Goal: Task Accomplishment & Management: Manage account settings

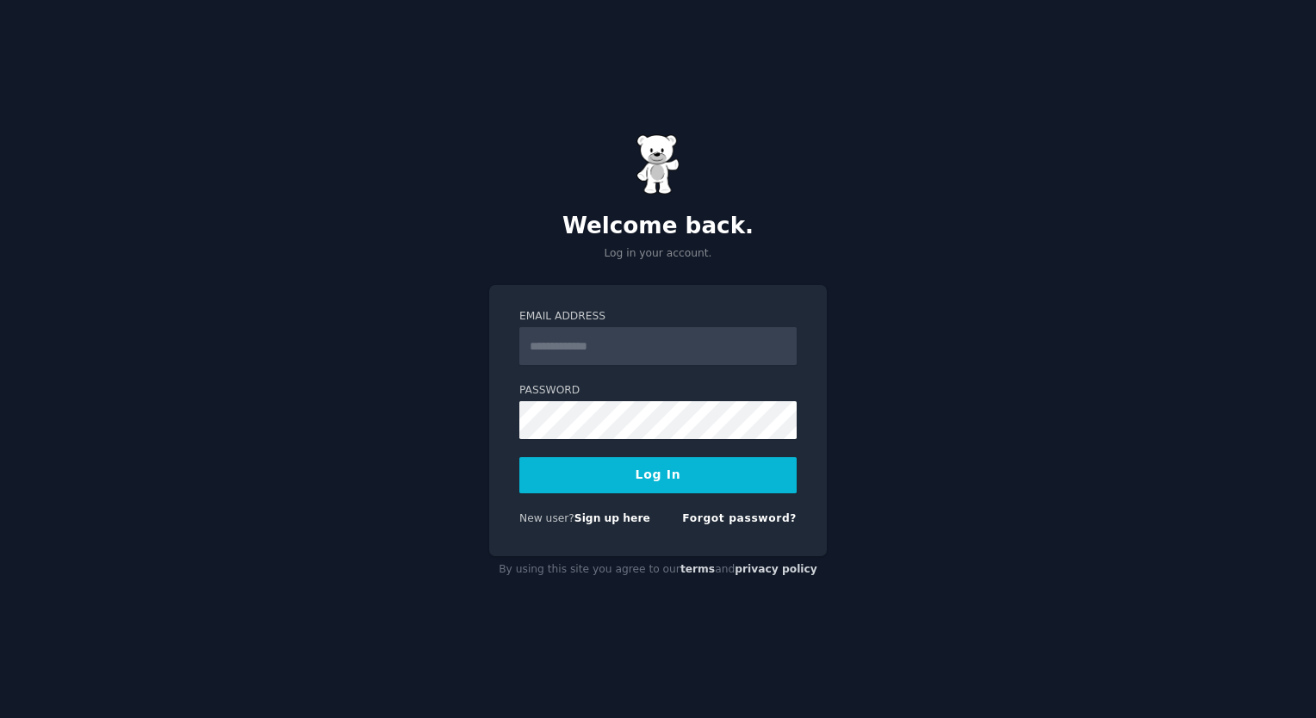
type input "**********"
click at [657, 477] on button "Log In" at bounding box center [657, 475] width 277 height 36
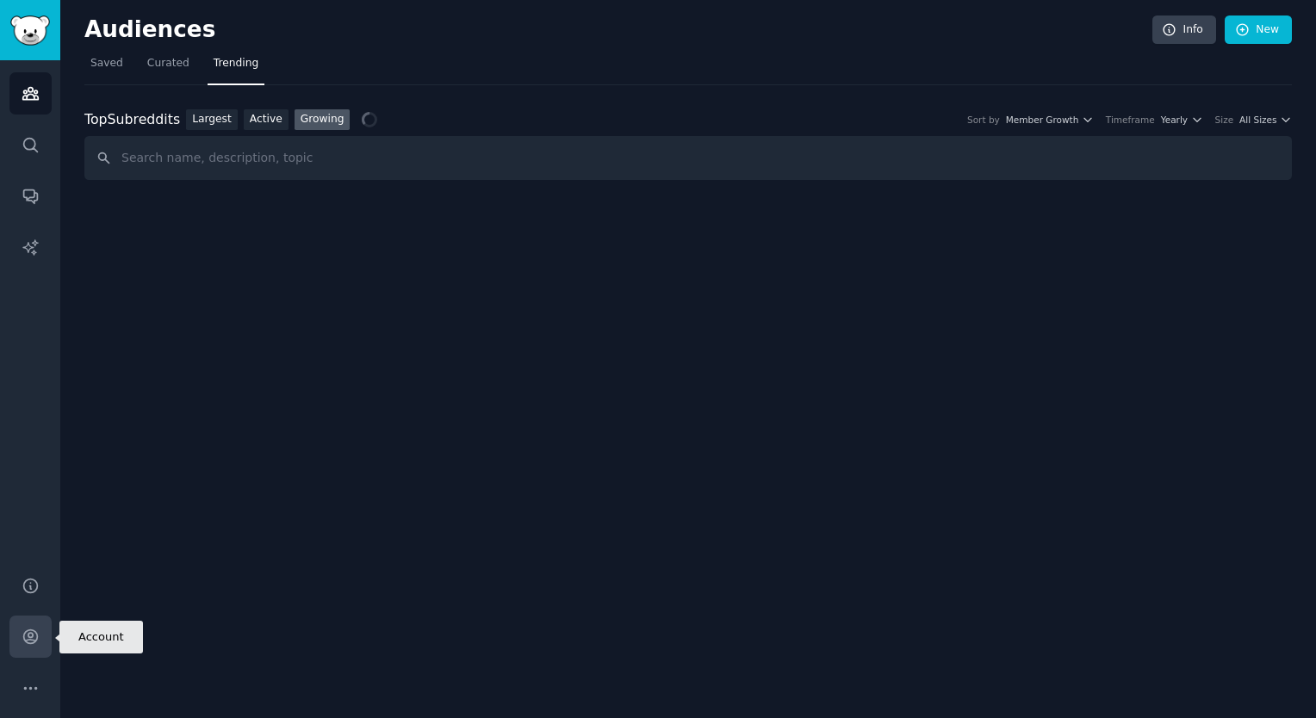
click at [29, 638] on icon "Sidebar" at bounding box center [30, 637] width 14 height 14
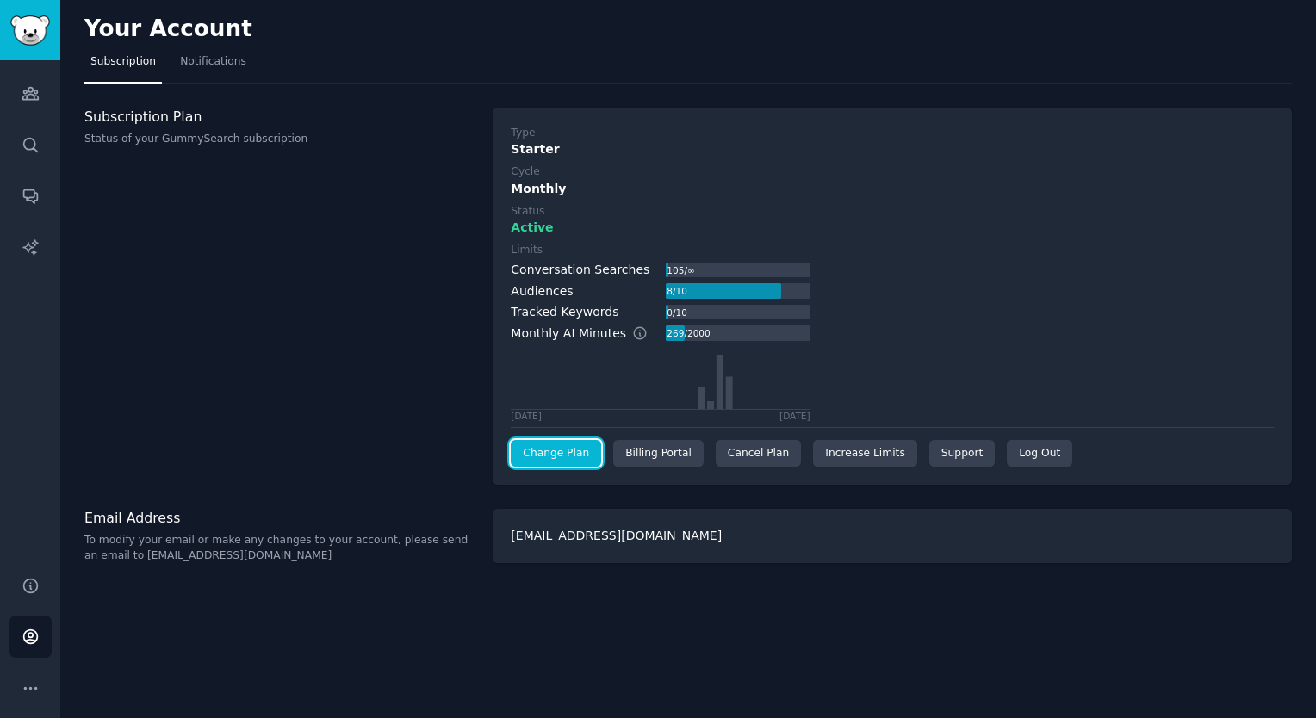
click at [527, 457] on link "Change Plan" at bounding box center [556, 454] width 90 height 28
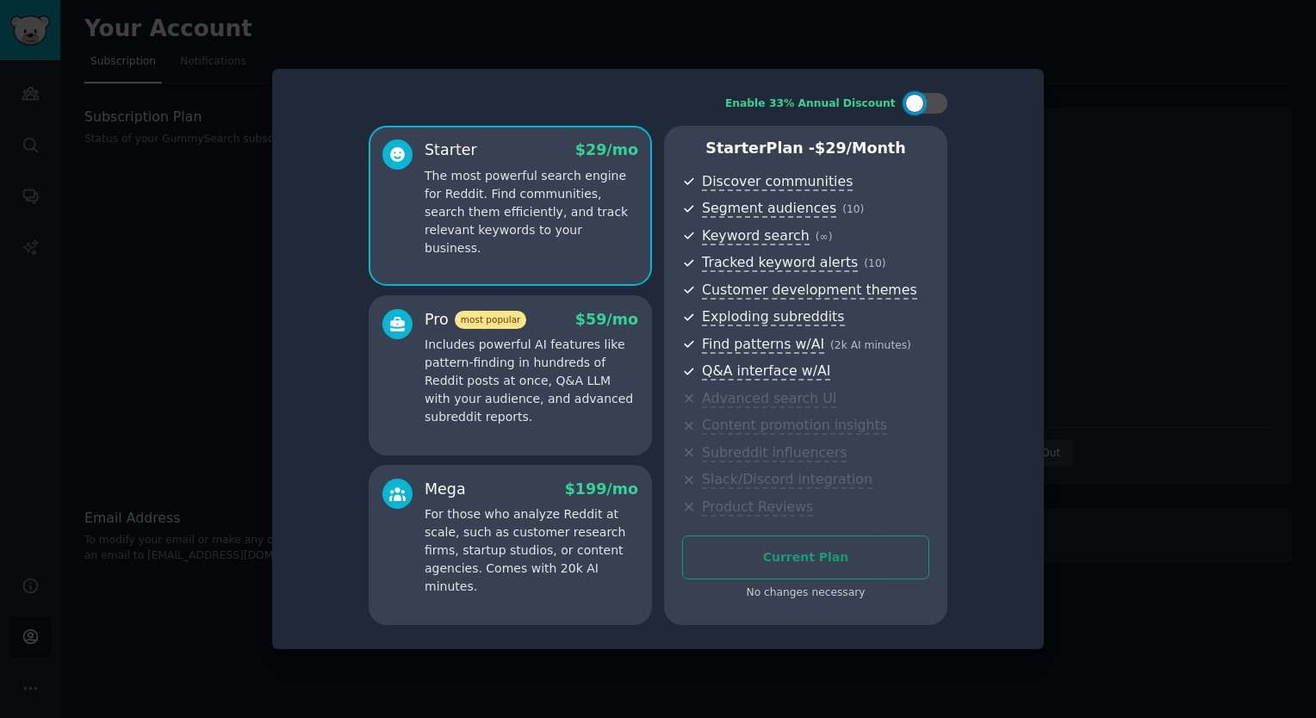
click at [1122, 419] on div at bounding box center [658, 359] width 1316 height 718
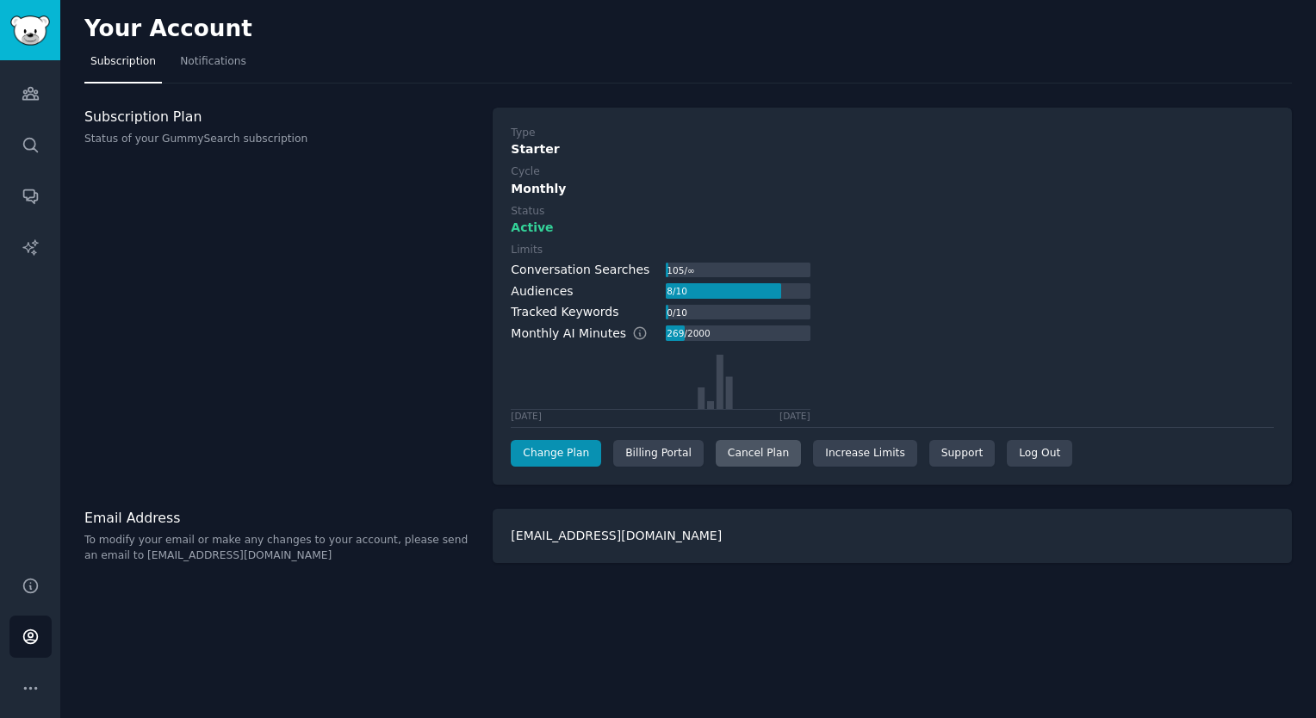
click at [747, 456] on div "Cancel Plan" at bounding box center [758, 454] width 85 height 28
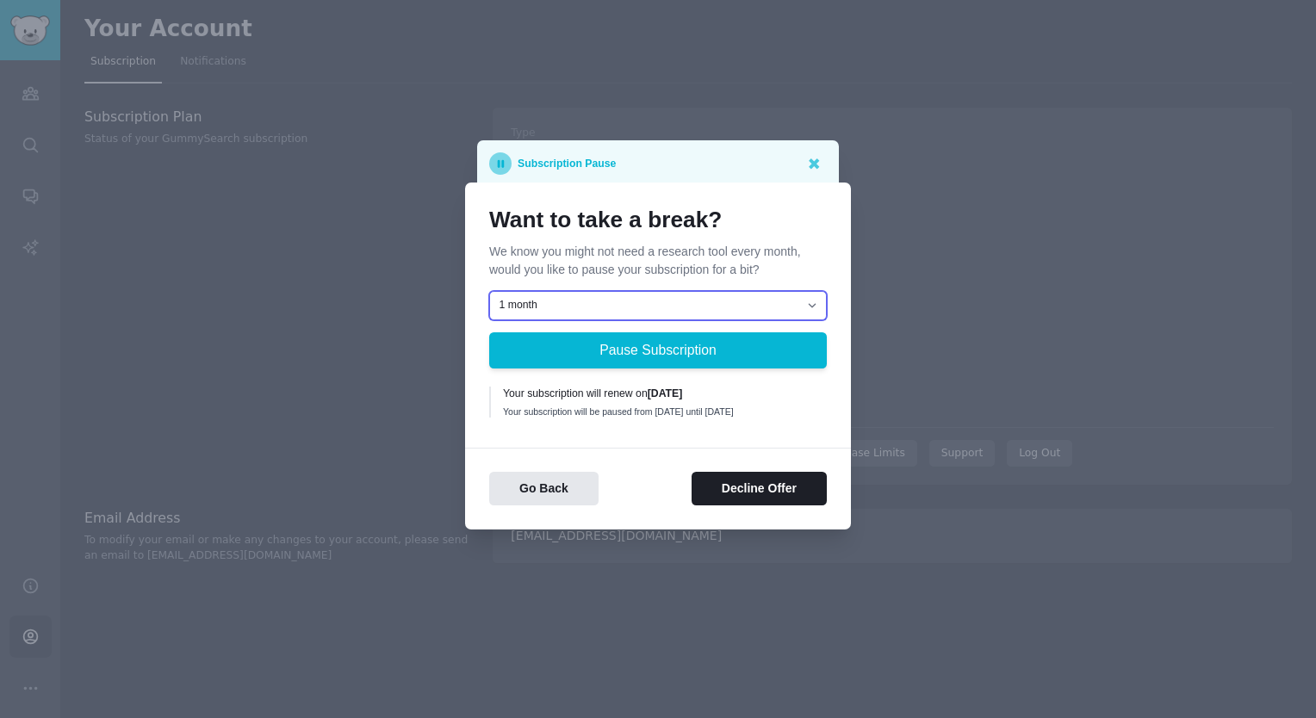
click at [720, 303] on select "1 month 2 months 3 months Choose a custom date to resume" at bounding box center [658, 305] width 338 height 29
click at [667, 251] on p "We know you might not need a research tool every month, would you like to pause…" at bounding box center [658, 261] width 338 height 36
click at [723, 298] on select "1 month 2 months 3 months Choose a custom date to resume" at bounding box center [658, 305] width 338 height 29
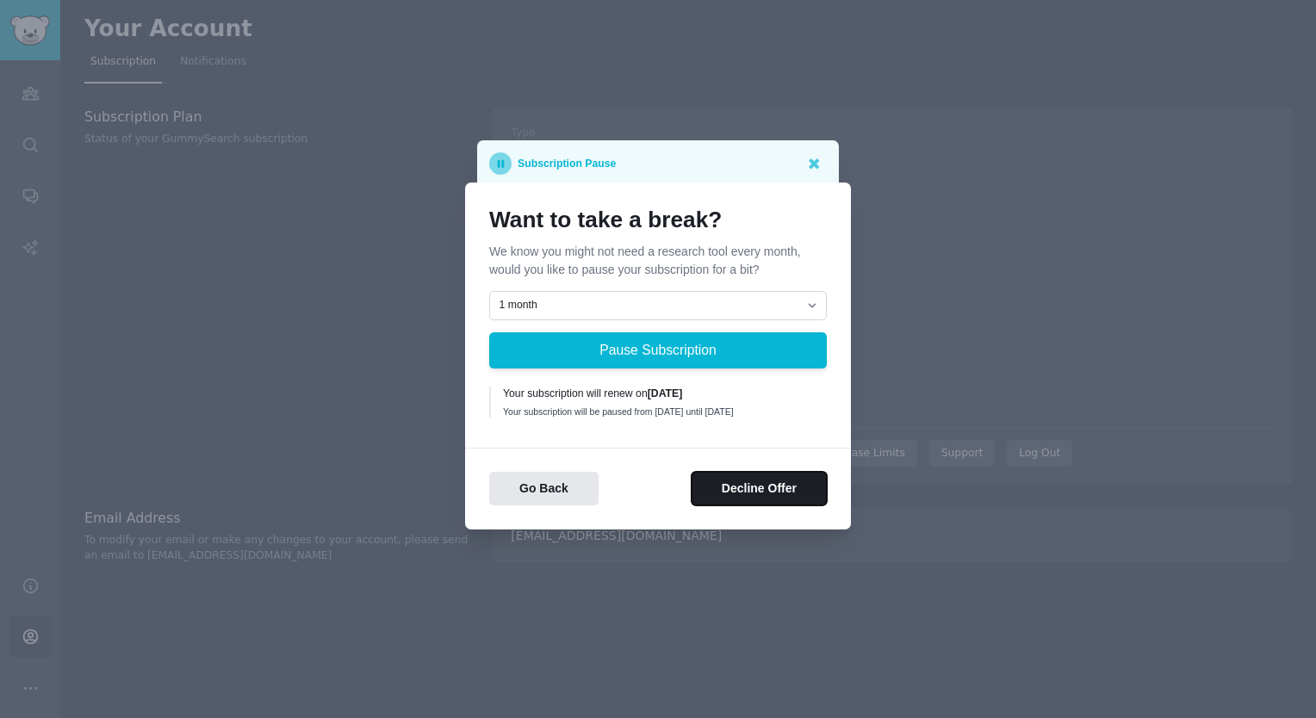
click at [761, 497] on button "Decline Offer" at bounding box center [759, 489] width 135 height 34
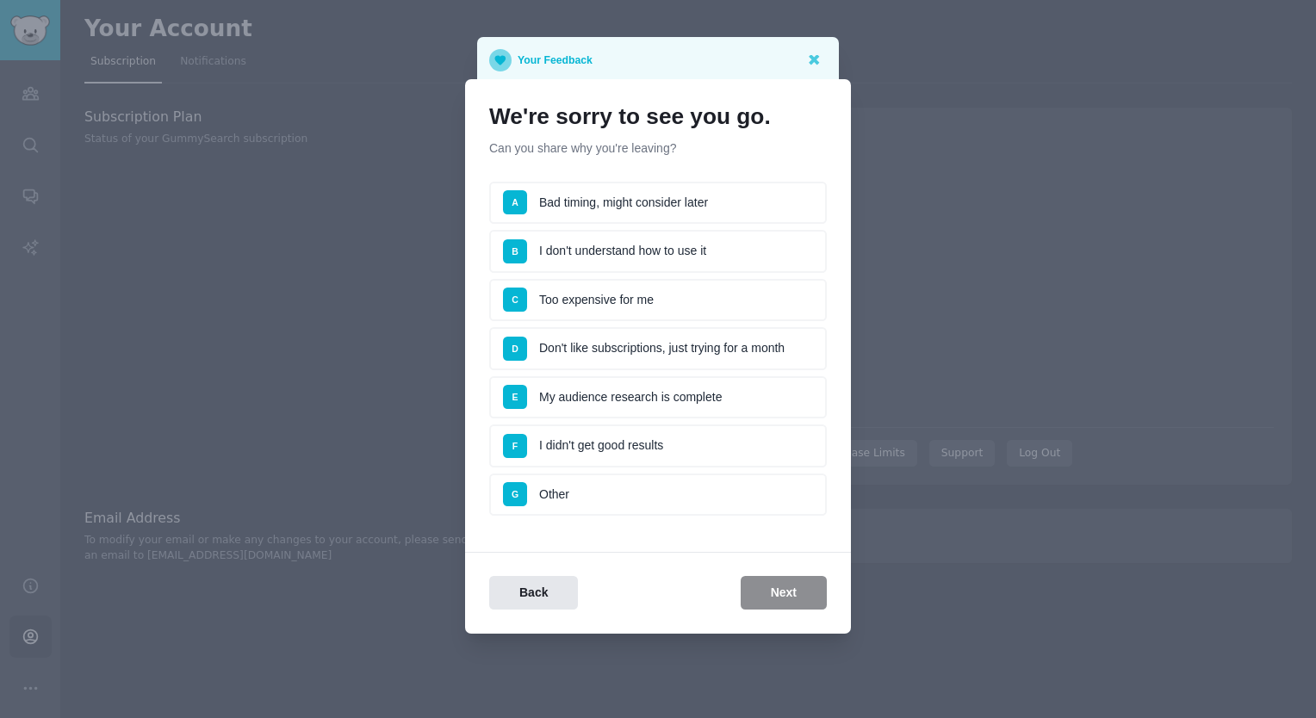
click at [586, 490] on li "G Other" at bounding box center [658, 495] width 338 height 43
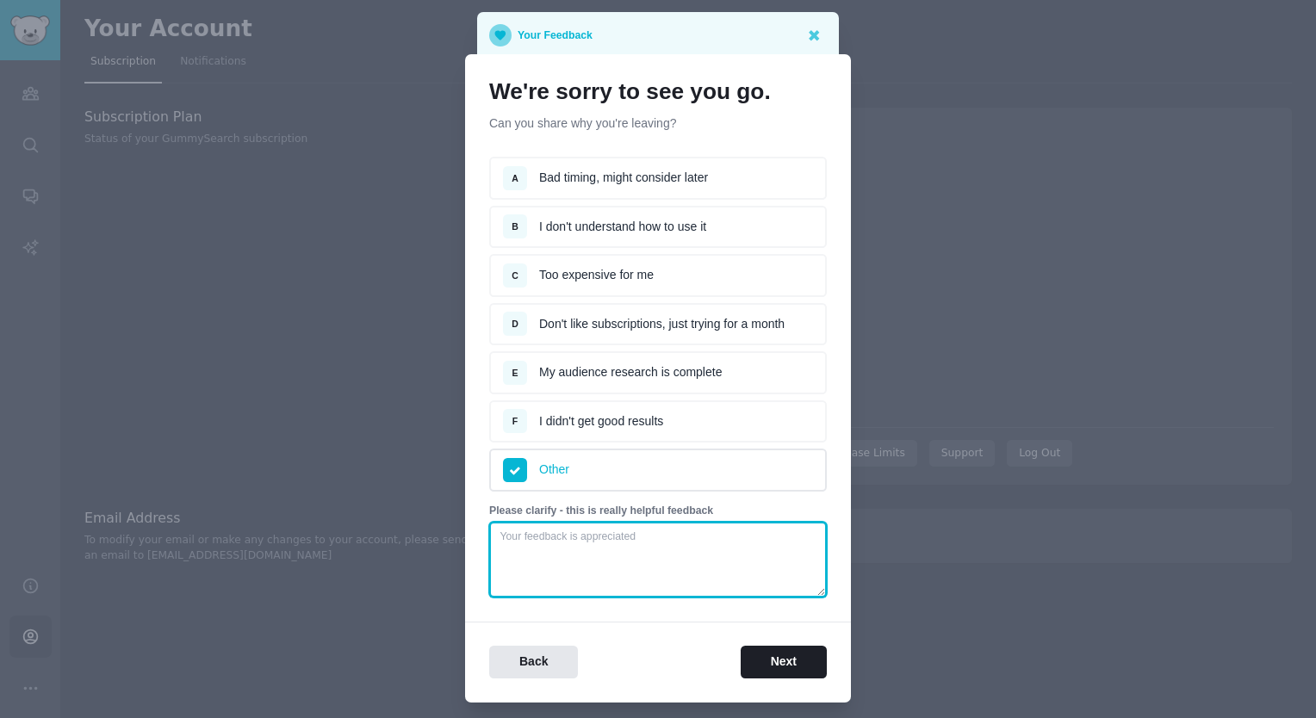
click at [629, 550] on textarea at bounding box center [658, 560] width 338 height 76
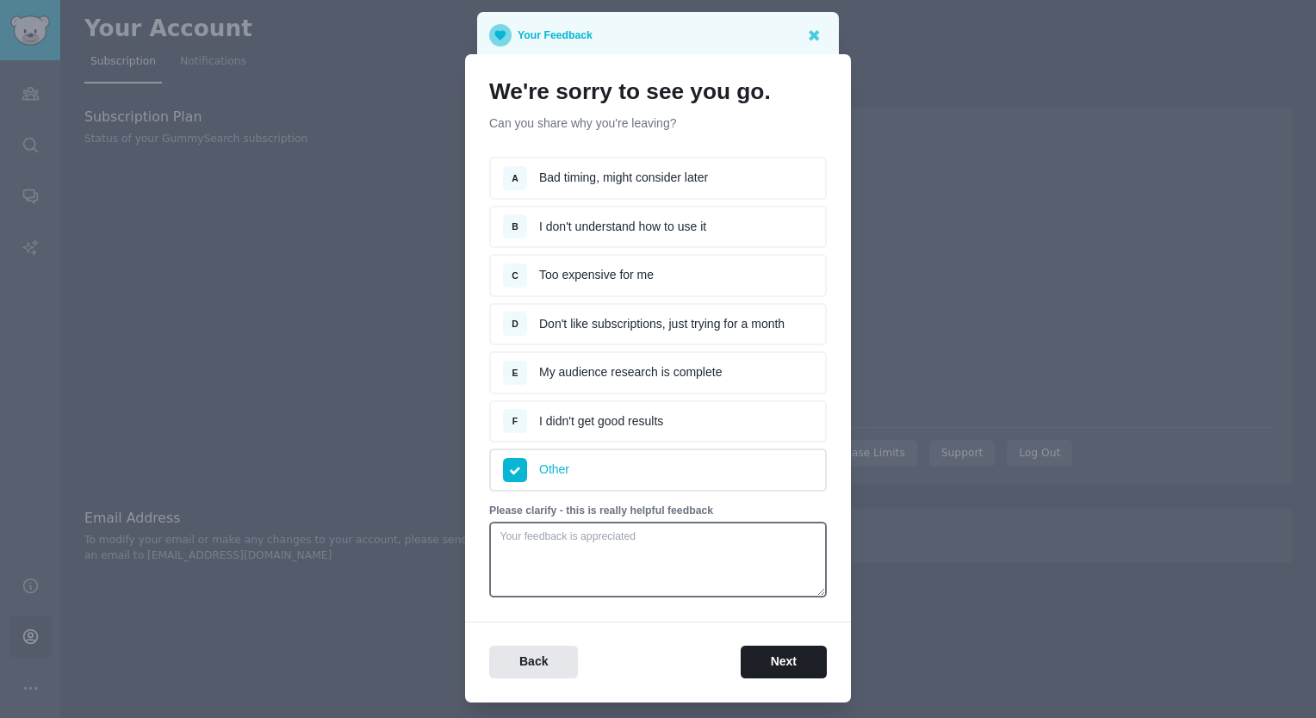
click at [660, 177] on li "A Bad timing, might consider later" at bounding box center [658, 178] width 338 height 43
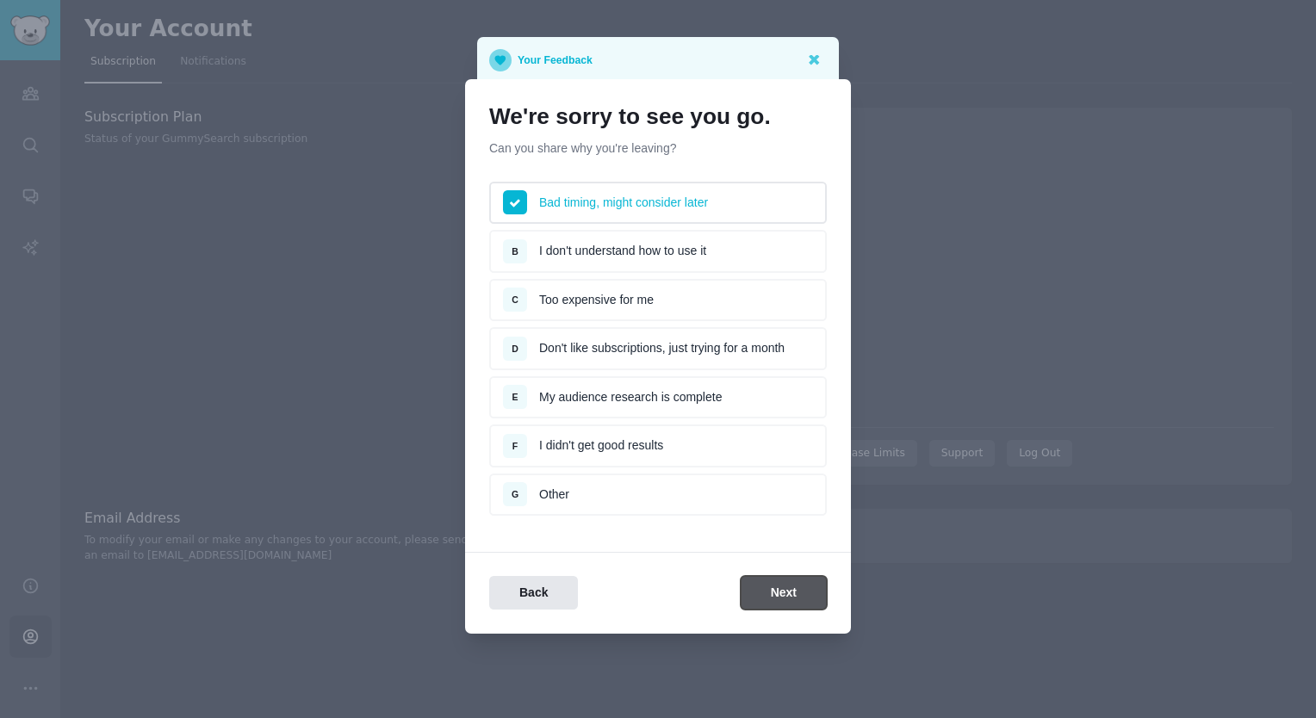
click at [768, 588] on button "Next" at bounding box center [784, 593] width 86 height 34
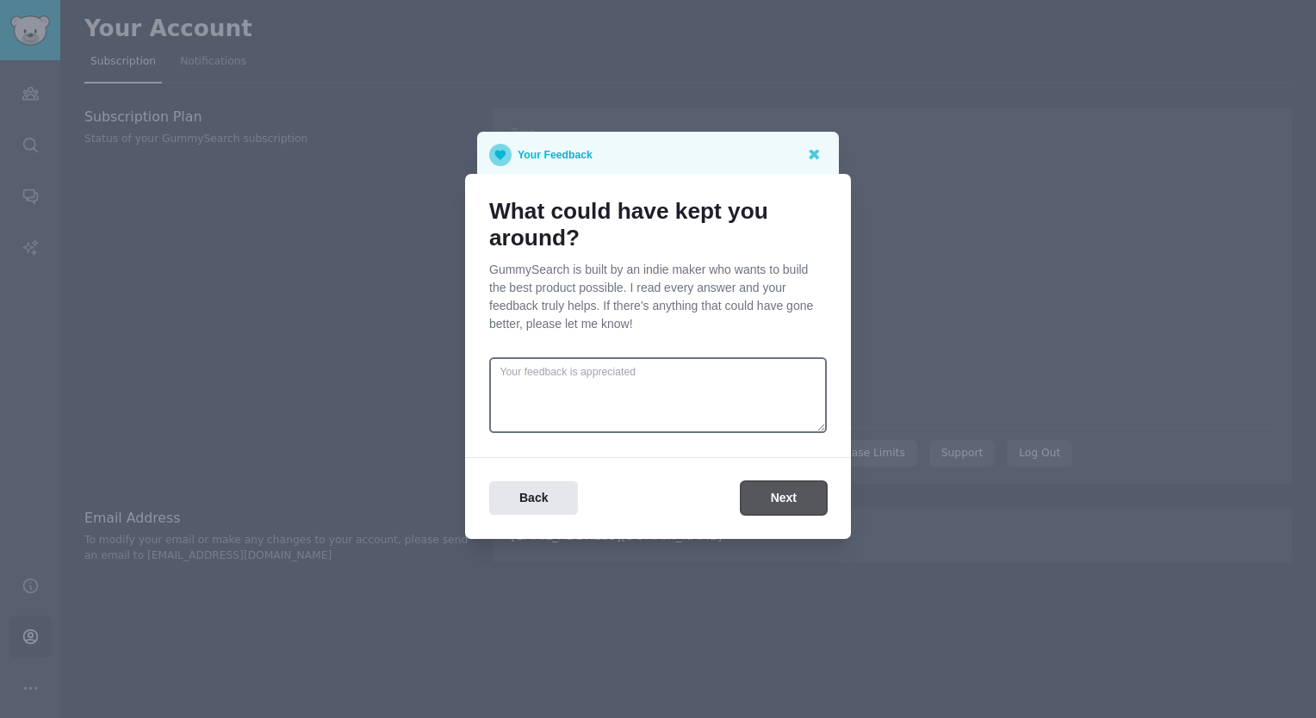
click at [772, 500] on button "Next" at bounding box center [784, 498] width 86 height 34
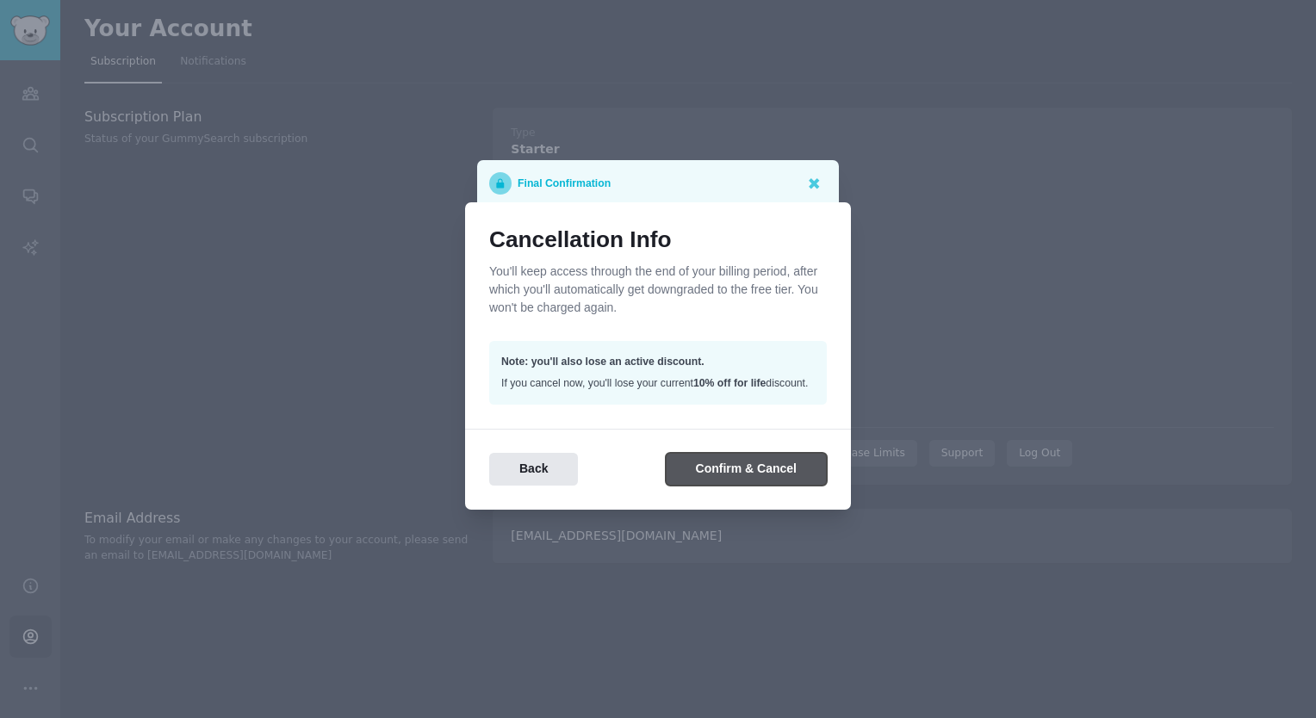
click at [748, 467] on button "Confirm & Cancel" at bounding box center [746, 470] width 161 height 34
